Goal: Task Accomplishment & Management: Complete application form

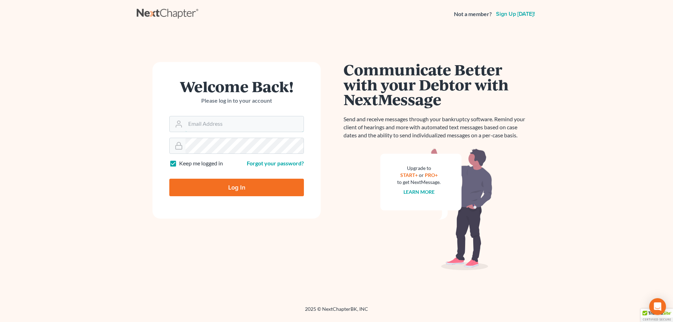
type input "[EMAIL_ADDRESS][DOMAIN_NAME]"
click at [261, 190] on input "Log In" at bounding box center [236, 188] width 135 height 18
type input "Thinking..."
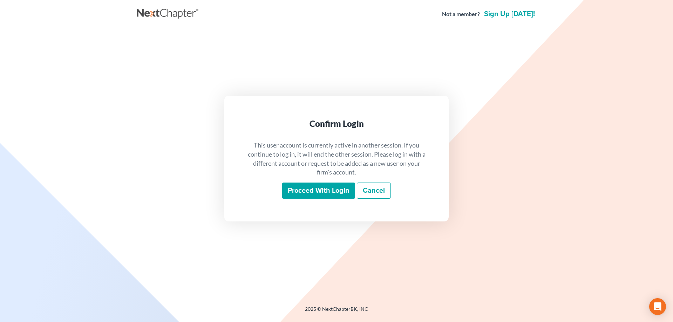
click at [318, 192] on input "Proceed with login" at bounding box center [318, 191] width 73 height 16
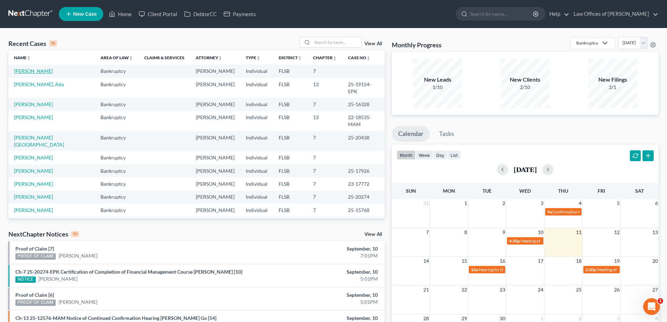
click at [32, 72] on link "Sutain, Melissa" at bounding box center [33, 71] width 39 height 6
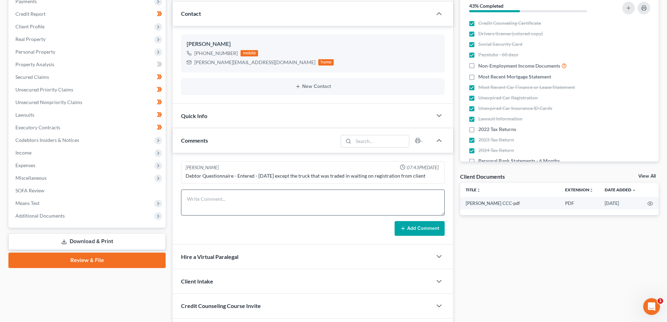
scroll to position [68, 0]
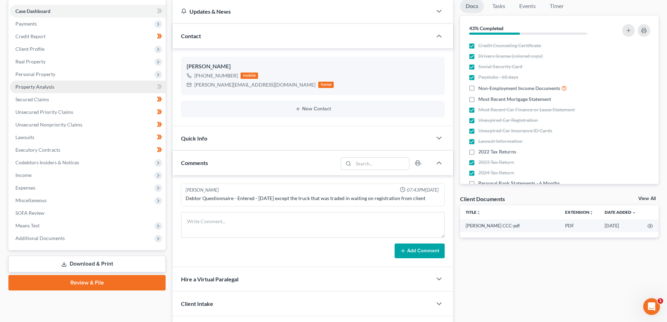
click at [55, 89] on link "Property Analysis" at bounding box center [88, 87] width 156 height 13
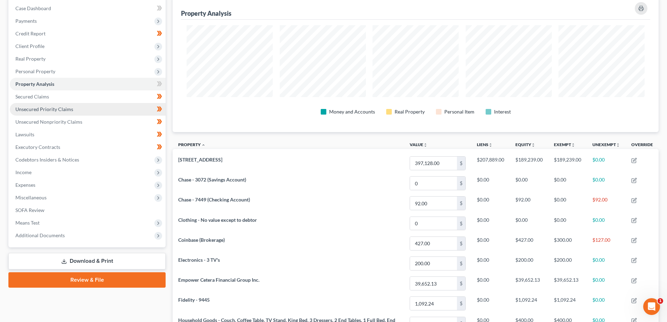
scroll to position [70, 0]
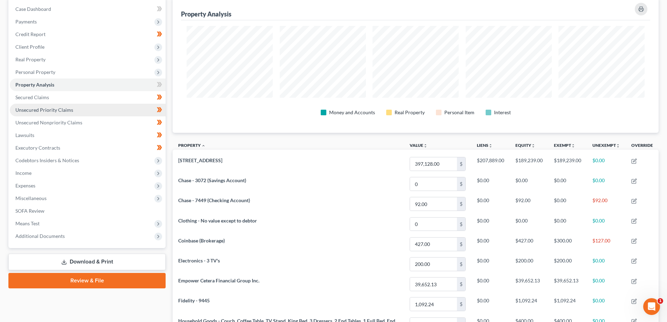
click at [64, 112] on span "Unsecured Priority Claims" at bounding box center [44, 110] width 58 height 6
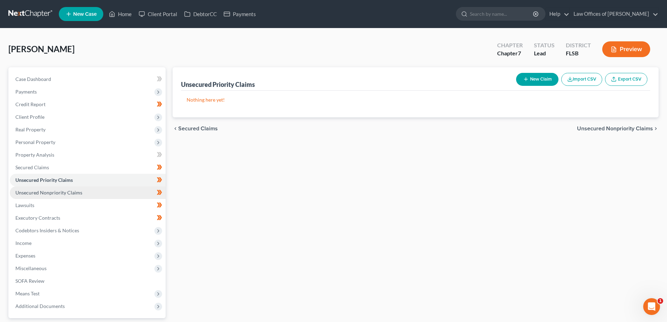
click at [64, 192] on span "Unsecured Nonpriority Claims" at bounding box center [48, 193] width 67 height 6
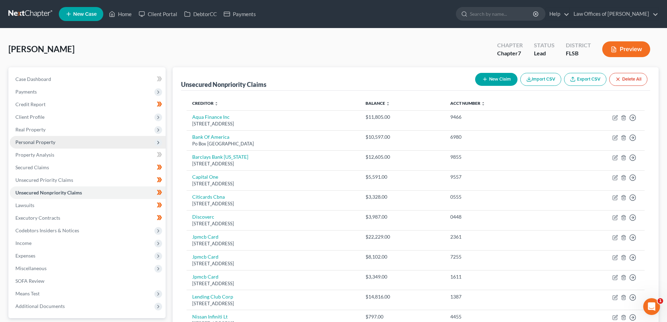
click at [76, 141] on span "Personal Property" at bounding box center [88, 142] width 156 height 13
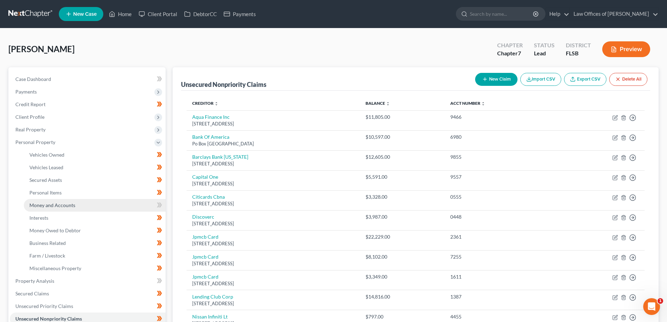
click at [94, 203] on link "Money and Accounts" at bounding box center [95, 205] width 142 height 13
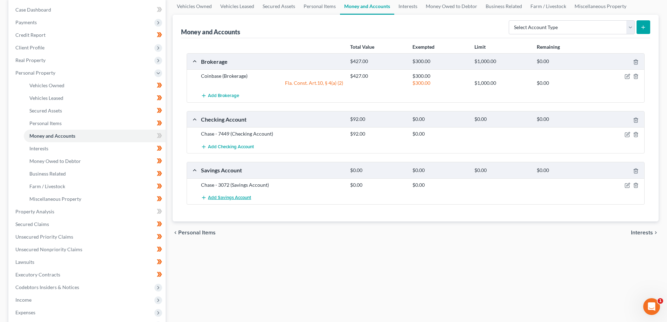
scroll to position [70, 0]
click at [628, 133] on icon "button" at bounding box center [628, 134] width 6 height 6
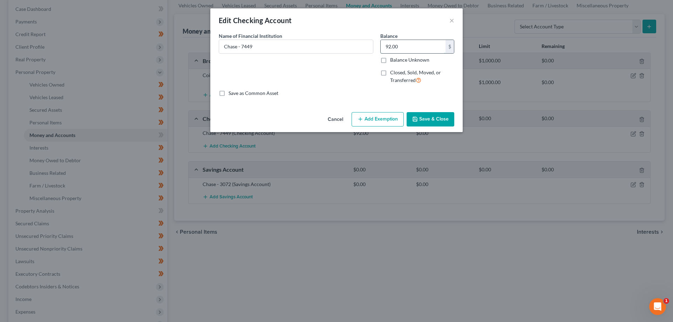
click at [414, 45] on input "92.00" at bounding box center [412, 46] width 65 height 13
type input "0.00"
click at [439, 120] on button "Save & Close" at bounding box center [430, 119] width 48 height 15
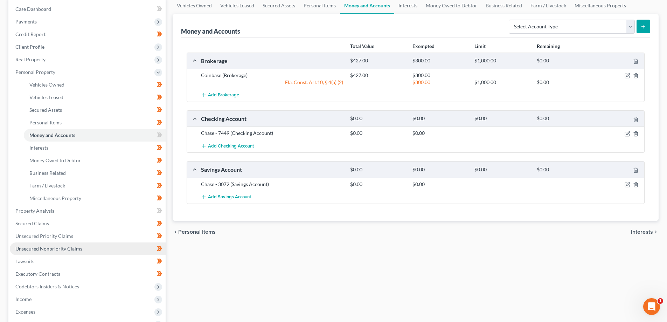
click at [59, 247] on span "Unsecured Nonpriority Claims" at bounding box center [48, 249] width 67 height 6
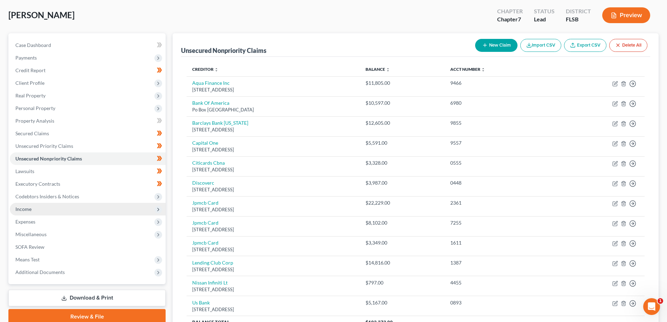
scroll to position [35, 0]
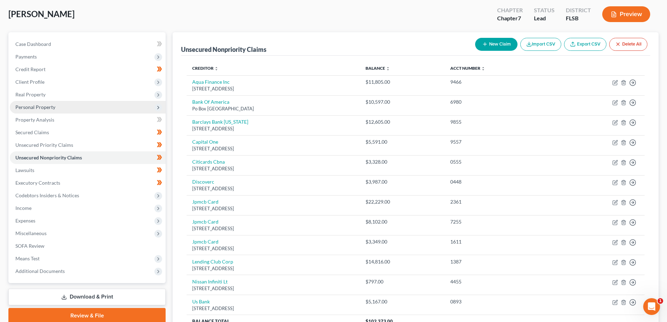
click at [38, 107] on span "Personal Property" at bounding box center [35, 107] width 40 height 6
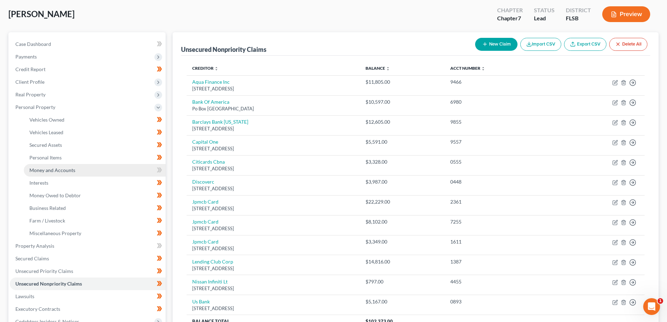
click at [63, 167] on span "Money and Accounts" at bounding box center [52, 170] width 46 height 6
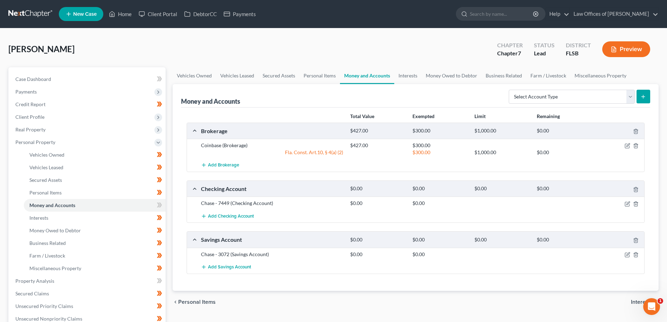
click at [631, 145] on div at bounding box center [621, 145] width 50 height 7
click at [628, 146] on icon "button" at bounding box center [628, 145] width 3 height 3
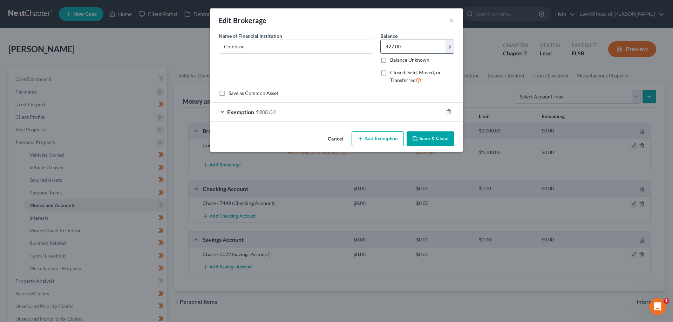
click at [405, 47] on input "427.00" at bounding box center [412, 46] width 65 height 13
type input "408.69"
click at [428, 137] on button "Save & Close" at bounding box center [430, 138] width 48 height 15
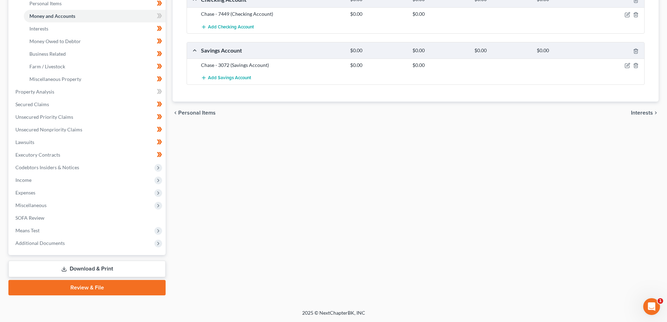
click at [121, 282] on link "Review & File" at bounding box center [86, 287] width 157 height 15
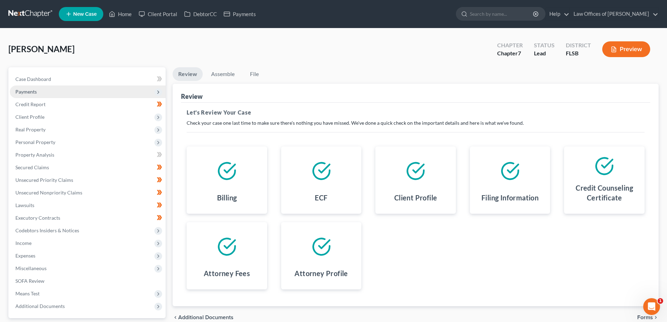
click at [49, 94] on span "Payments" at bounding box center [88, 91] width 156 height 13
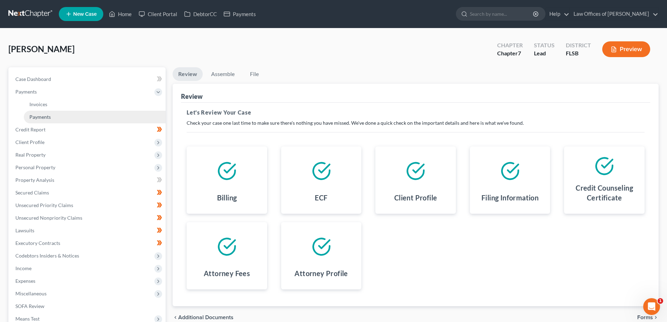
click at [57, 117] on link "Payments" at bounding box center [95, 117] width 142 height 13
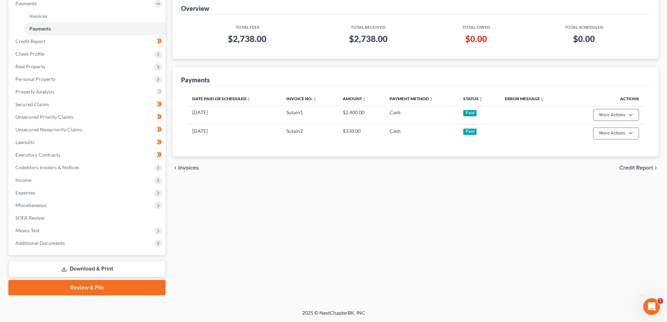
click at [108, 284] on link "Review & File" at bounding box center [86, 287] width 157 height 15
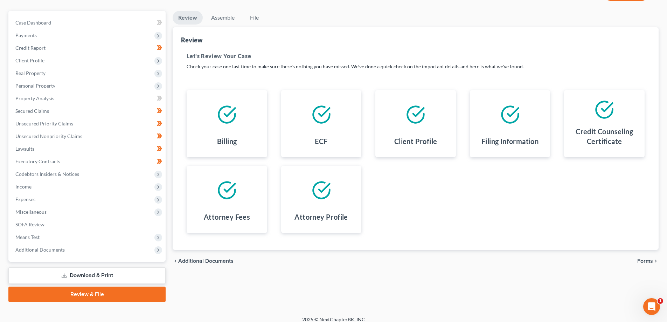
scroll to position [63, 0]
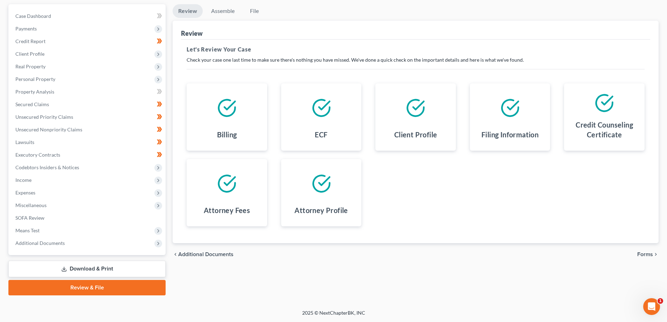
click at [653, 254] on span "Forms" at bounding box center [646, 255] width 16 height 6
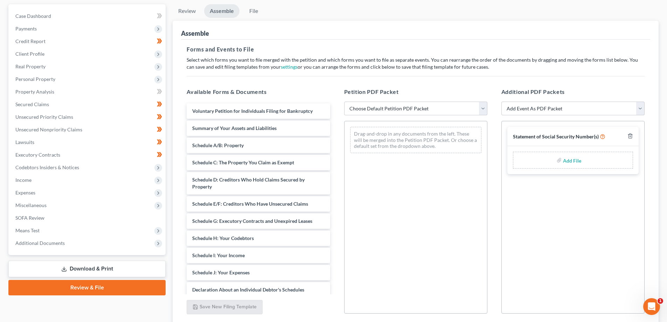
click at [490, 109] on div "Petition PDF Packet Choose Default Petition PDF Packet Emergency Filing (Volunt…" at bounding box center [415, 201] width 157 height 238
click at [484, 109] on select "Choose Default Petition PDF Packet Emergency Filing (Voluntary Petition and Cre…" at bounding box center [415, 109] width 143 height 14
select select "1"
click at [344, 102] on select "Choose Default Petition PDF Packet Emergency Filing (Voluntary Petition and Cre…" at bounding box center [415, 109] width 143 height 14
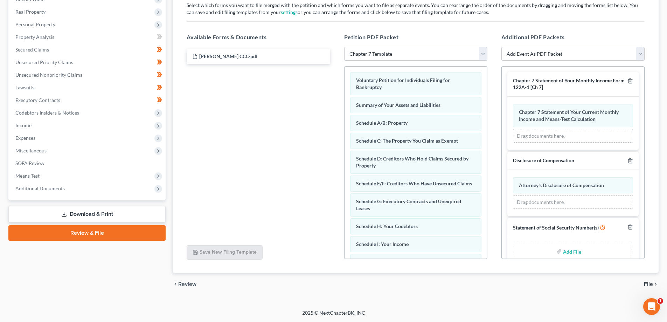
scroll to position [0, 0]
click at [641, 55] on select "Add Event As PDF Packet Affidavit Notice of Case Reassignment Affidavit to Defe…" at bounding box center [573, 54] width 143 height 14
select select "8"
click at [502, 47] on select "Add Event As PDF Packet Affidavit Notice of Case Reassignment Affidavit to Defe…" at bounding box center [573, 54] width 143 height 14
select select
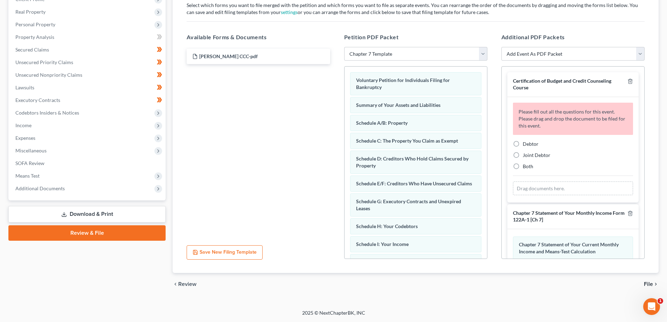
click at [522, 141] on div "Debtor" at bounding box center [573, 143] width 120 height 7
click at [523, 143] on label "Debtor" at bounding box center [531, 143] width 16 height 7
click at [526, 143] on input "Debtor" at bounding box center [528, 142] width 5 height 5
radio input "true"
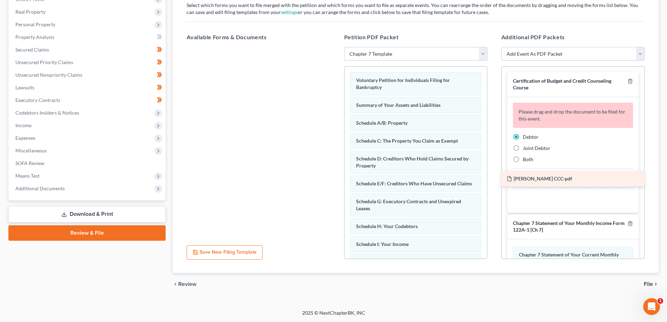
drag, startPoint x: 223, startPoint y: 55, endPoint x: 537, endPoint y: 169, distance: 334.1
click at [336, 47] on div "Melissa Sutain CCC-pdf Melissa Sutain CCC-pdf" at bounding box center [258, 47] width 154 height 0
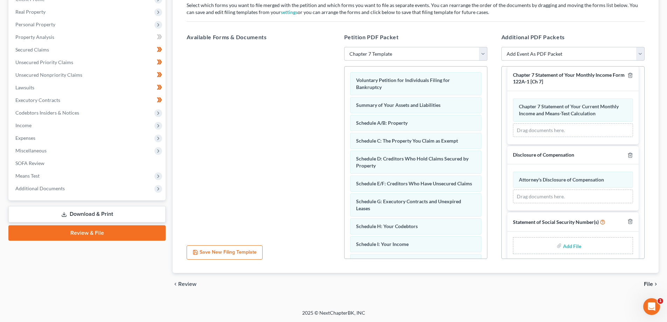
scroll to position [124, 0]
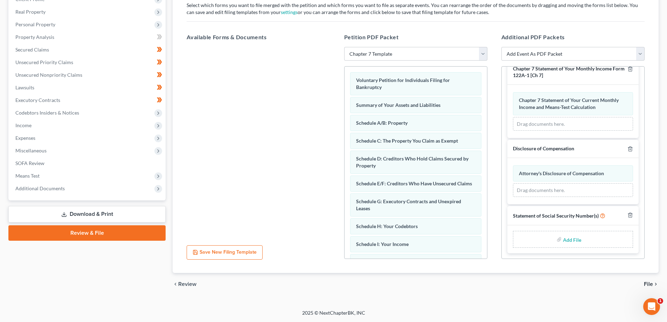
click at [569, 238] on input "file" at bounding box center [571, 239] width 17 height 13
type input "C:\fakepath\2025_09_11 Sutain - SS Cert.pdf"
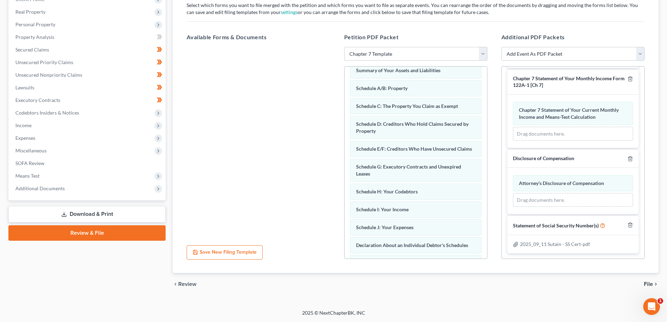
scroll to position [35, 0]
click at [651, 283] on span "File" at bounding box center [648, 284] width 9 height 6
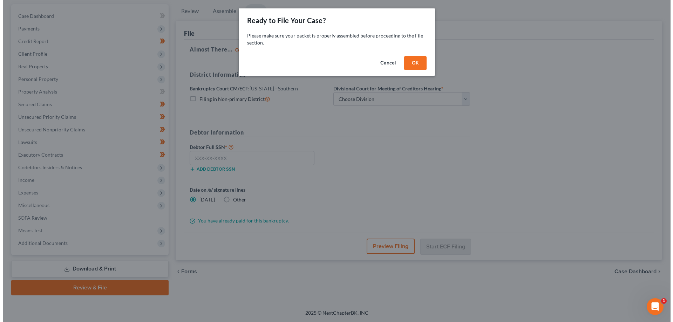
scroll to position [63, 0]
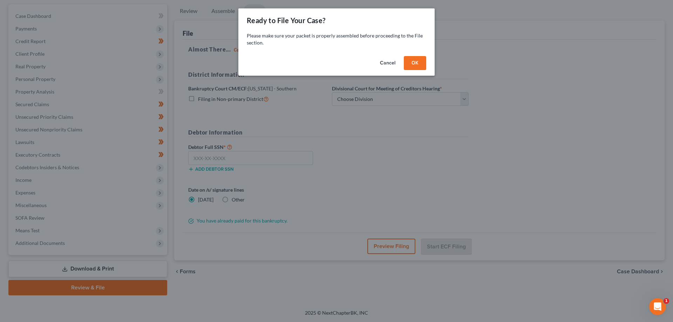
click at [414, 66] on button "OK" at bounding box center [415, 63] width 22 height 14
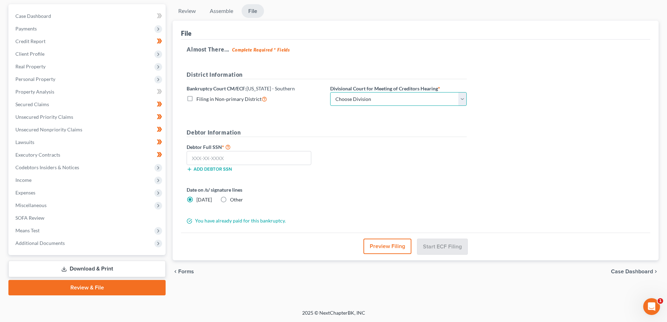
click at [413, 101] on select "Choose Division Fort Lauderdale Miami West Palm Beach" at bounding box center [398, 99] width 137 height 14
select select "2"
click at [330, 92] on select "Choose Division Fort Lauderdale Miami West Palm Beach" at bounding box center [398, 99] width 137 height 14
click at [242, 158] on input "text" at bounding box center [249, 158] width 125 height 14
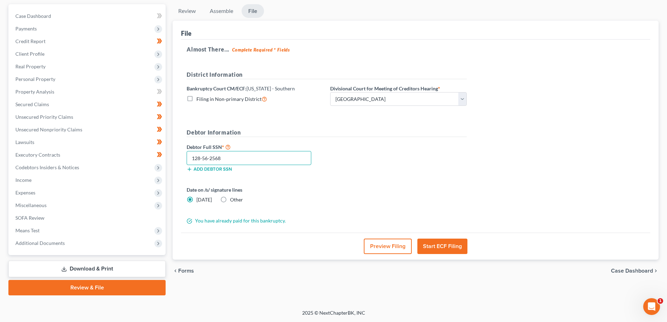
type input "128-56-2568"
click at [444, 245] on button "Start ECF Filing" at bounding box center [443, 246] width 50 height 15
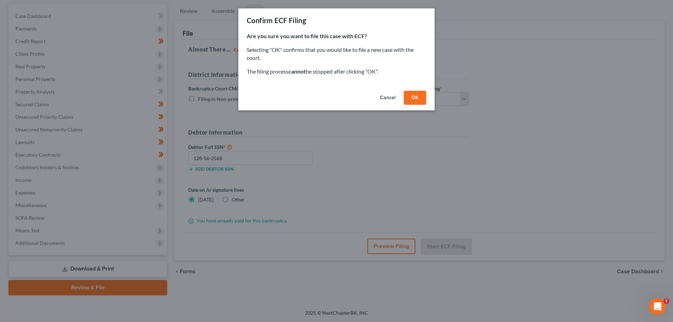
click at [419, 98] on button "OK" at bounding box center [415, 98] width 22 height 14
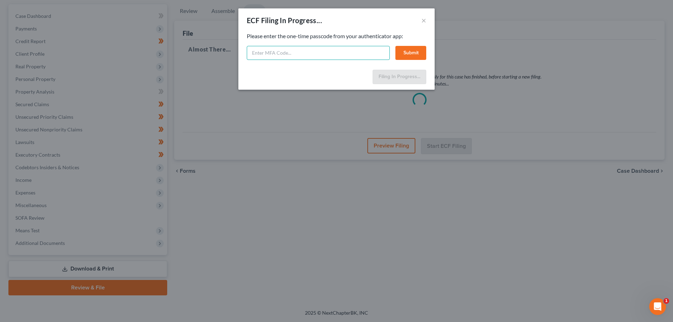
click at [278, 50] on input "text" at bounding box center [318, 53] width 143 height 14
type input "721707"
click at [409, 49] on button "Submit" at bounding box center [410, 53] width 31 height 14
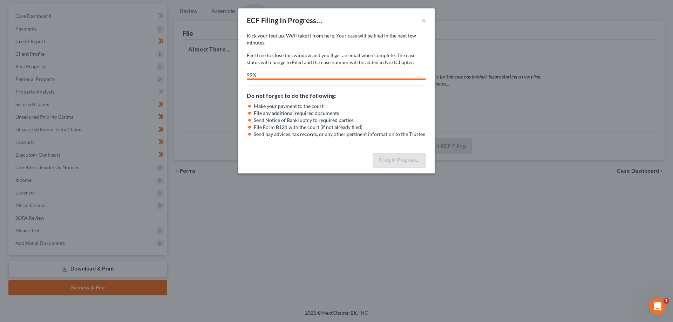
select select "2"
